Goal: Transaction & Acquisition: Purchase product/service

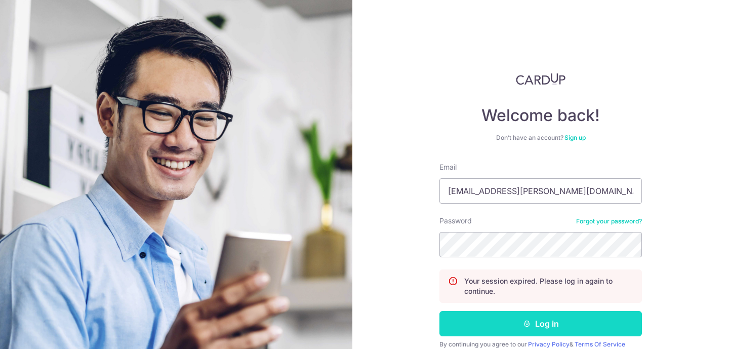
click at [544, 323] on button "Log in" at bounding box center [540, 323] width 202 height 25
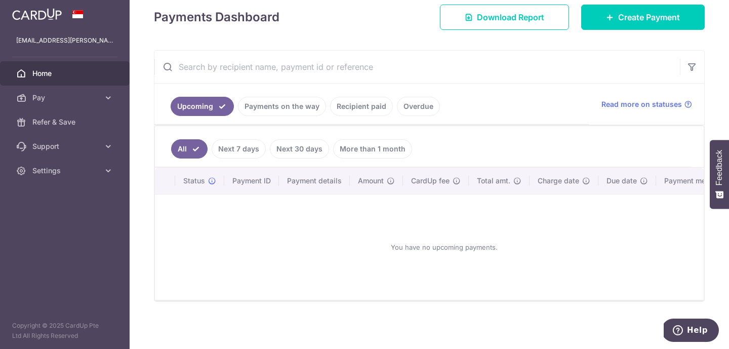
scroll to position [144, 0]
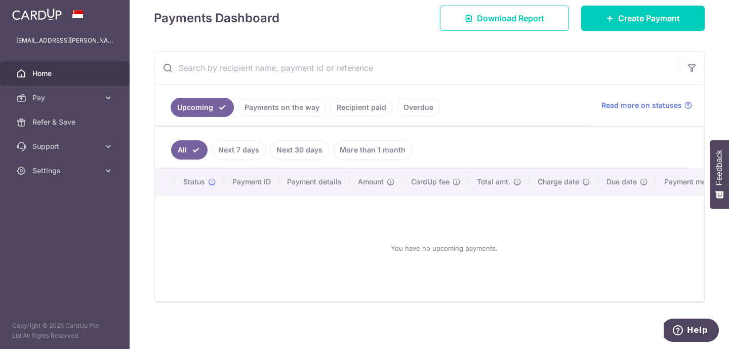
click at [360, 153] on link "More than 1 month" at bounding box center [372, 149] width 79 height 19
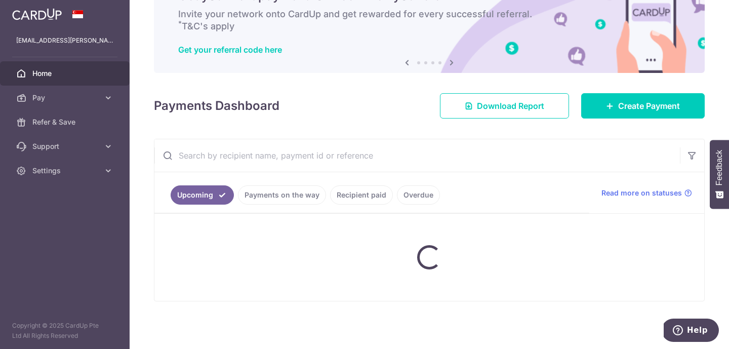
scroll to position [57, 0]
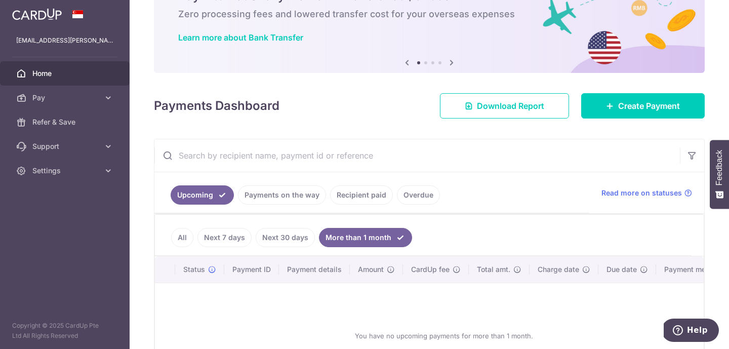
click at [362, 196] on link "Recipient paid" at bounding box center [361, 194] width 63 height 19
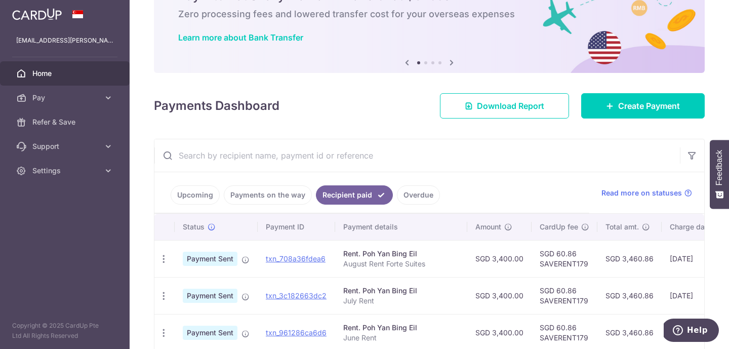
drag, startPoint x: 593, startPoint y: 265, endPoint x: 532, endPoint y: 264, distance: 60.7
click at [532, 264] on td "SGD 60.86 SAVERENT179" at bounding box center [564, 258] width 66 height 37
copy td "SAVERENT179"
click at [71, 99] on span "Pay" at bounding box center [65, 98] width 67 height 10
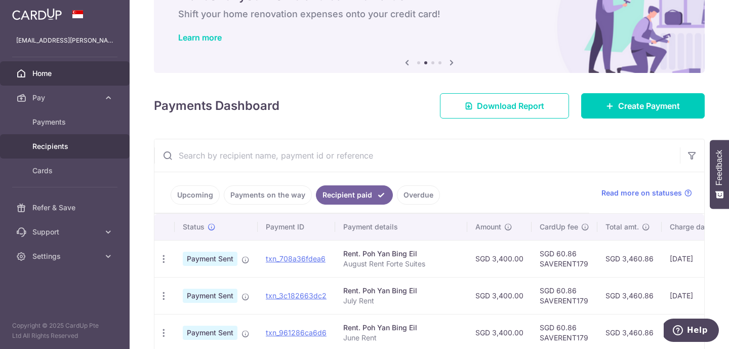
click at [76, 147] on span "Recipients" at bounding box center [65, 146] width 67 height 10
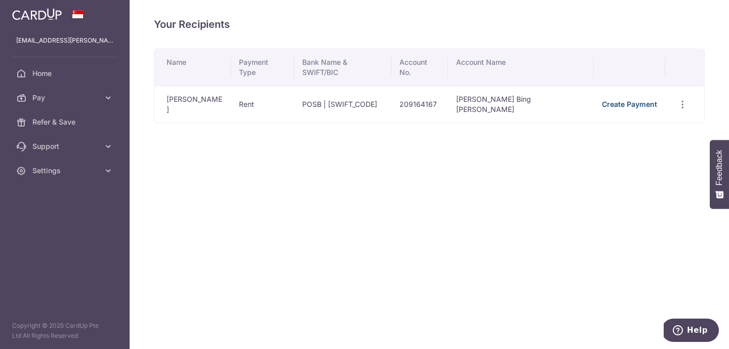
click at [612, 100] on link "Create Payment" at bounding box center [629, 104] width 55 height 9
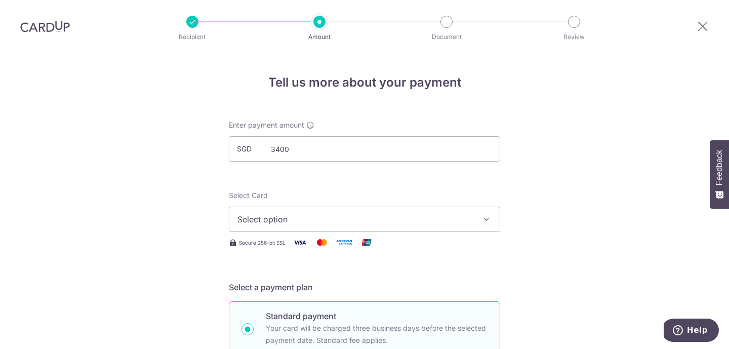
type input "3,400.00"
click at [374, 216] on span "Select option" at bounding box center [355, 219] width 236 height 12
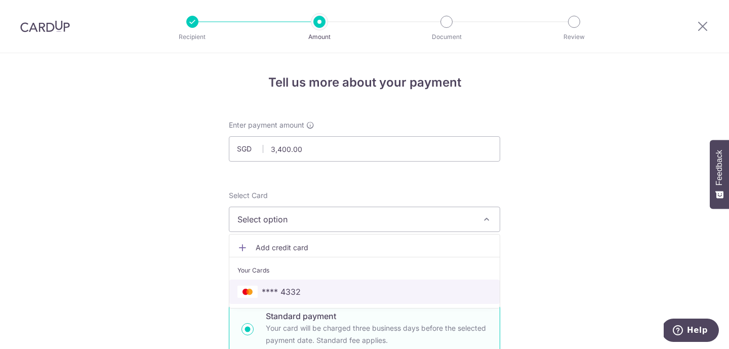
click at [335, 286] on span "**** 4332" at bounding box center [364, 291] width 254 height 12
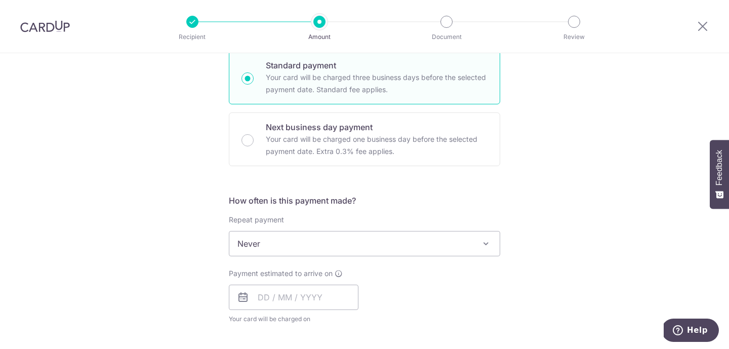
scroll to position [267, 0]
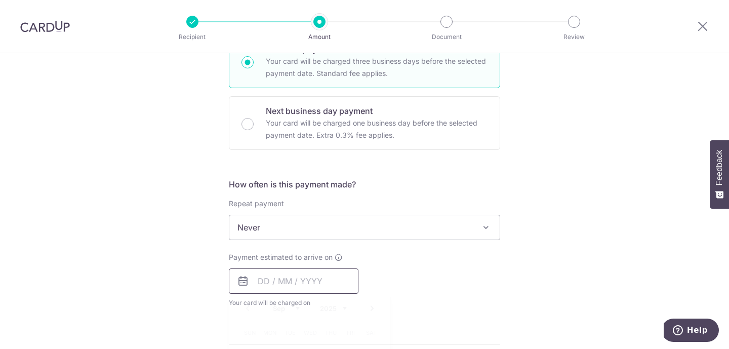
click at [325, 288] on input "text" at bounding box center [294, 280] width 130 height 25
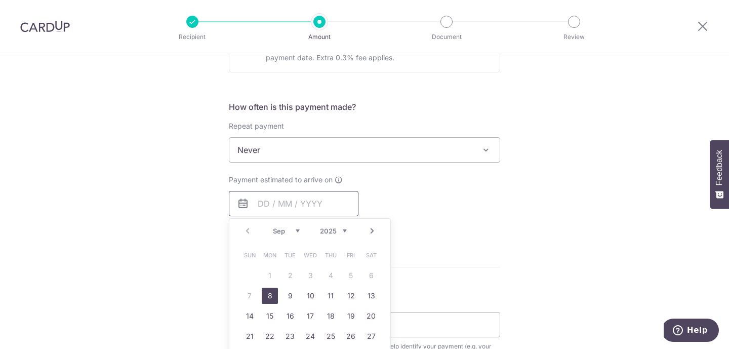
scroll to position [345, 0]
click at [333, 295] on link "11" at bounding box center [330, 295] width 16 height 16
type input "11/09/2025"
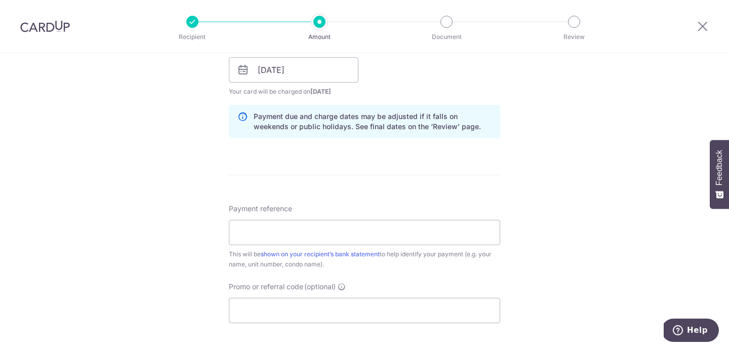
scroll to position [477, 0]
click at [418, 239] on input "Payment reference" at bounding box center [364, 232] width 271 height 25
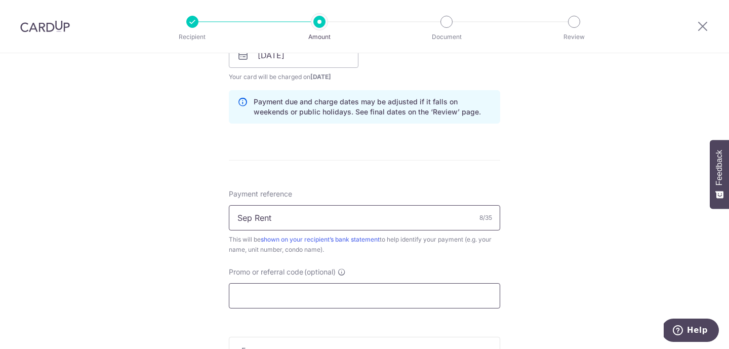
type input "Sep Rent"
click at [445, 284] on input "Promo or referral code (optional)" at bounding box center [364, 295] width 271 height 25
paste input "SAVERENT179"
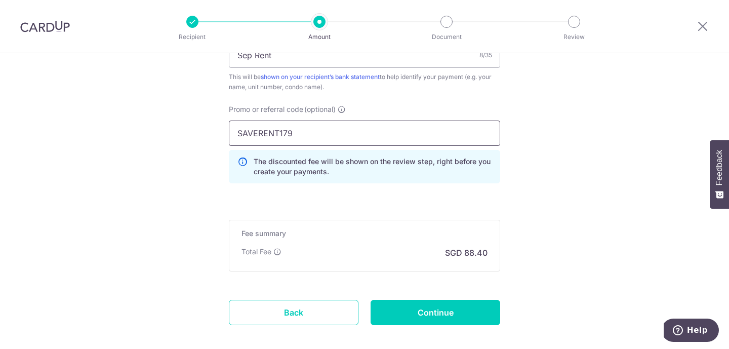
scroll to position [656, 0]
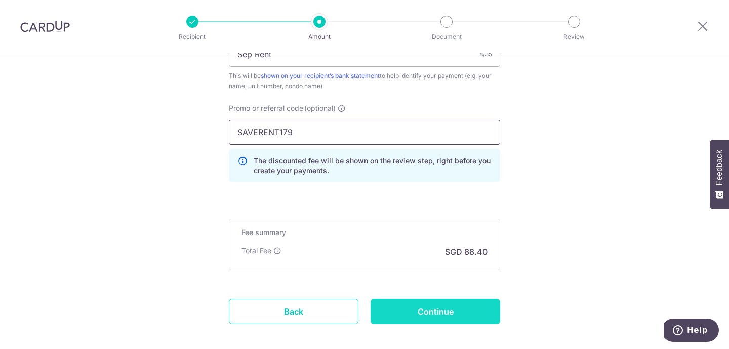
type input "SAVERENT179"
click at [464, 315] on input "Continue" at bounding box center [436, 311] width 130 height 25
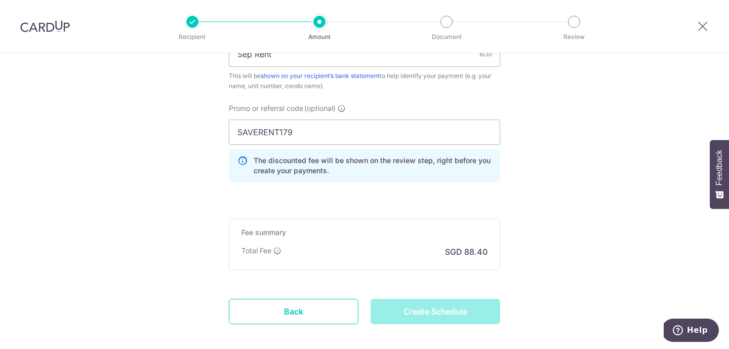
type input "Create Schedule"
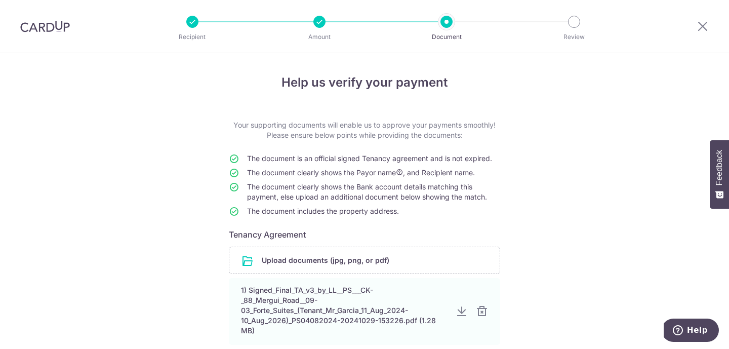
scroll to position [93, 0]
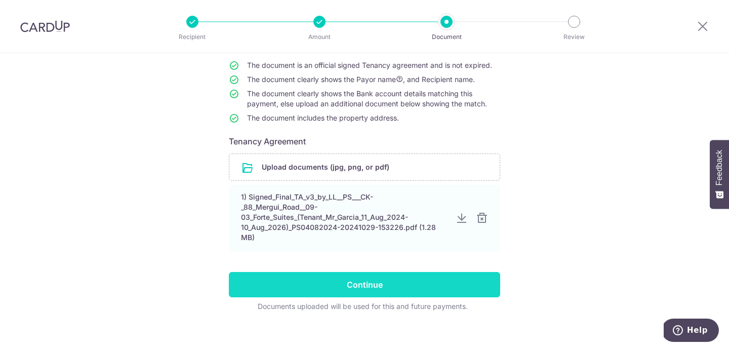
click at [464, 281] on input "Continue" at bounding box center [364, 284] width 271 height 25
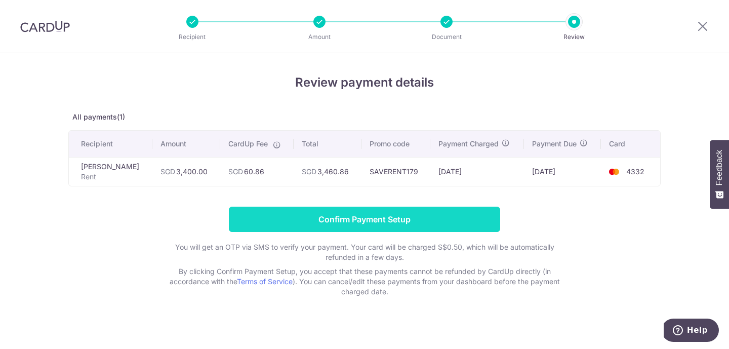
click at [438, 223] on input "Confirm Payment Setup" at bounding box center [364, 219] width 271 height 25
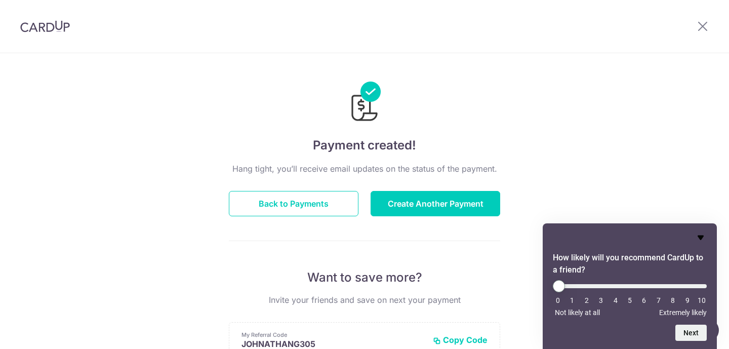
click at [700, 241] on icon "Hide survey" at bounding box center [700, 237] width 12 height 12
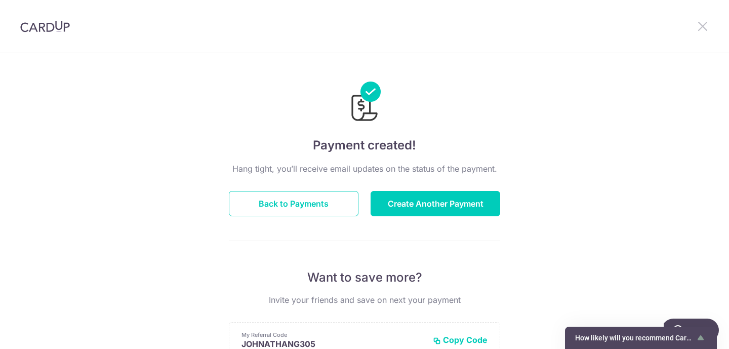
click at [707, 27] on icon at bounding box center [702, 26] width 12 height 13
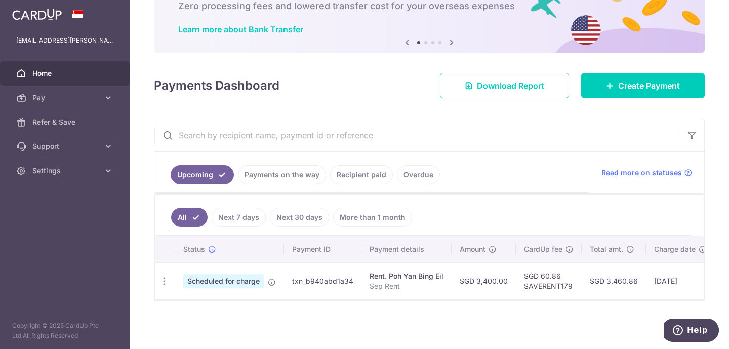
scroll to position [65, 0]
